Goal: Navigation & Orientation: Find specific page/section

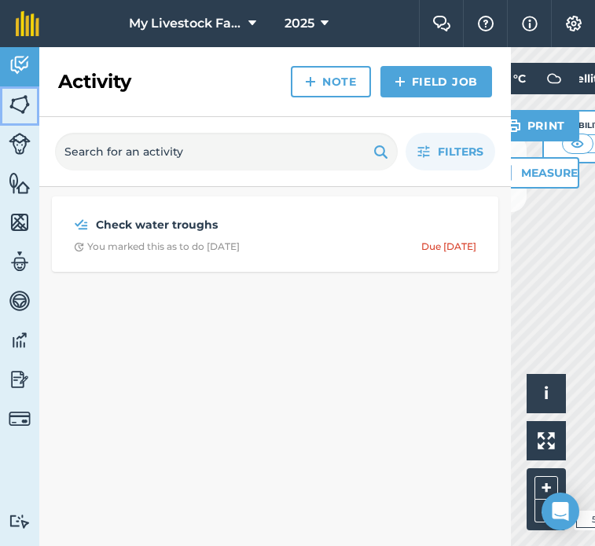
click at [29, 105] on img at bounding box center [20, 105] width 22 height 24
click at [27, 107] on img at bounding box center [20, 105] width 22 height 24
click at [25, 105] on img at bounding box center [20, 105] width 22 height 24
